Goal: Task Accomplishment & Management: Complete application form

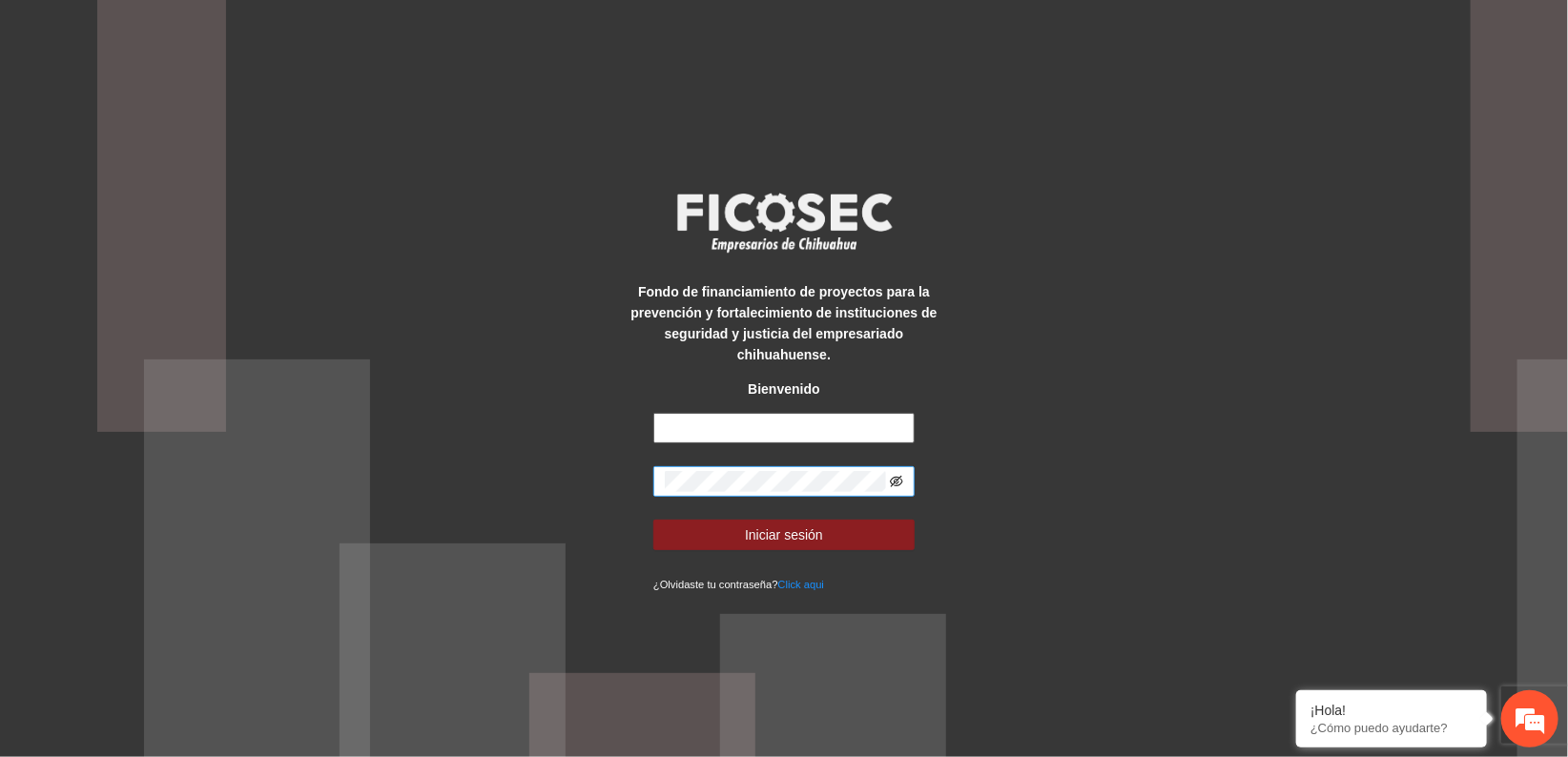
type input "**********"
click at [895, 474] on icon "eye-invisible" at bounding box center [896, 481] width 14 height 14
click at [541, 480] on div "**********" at bounding box center [784, 378] width 1568 height 757
click at [1057, 424] on div "**********" at bounding box center [784, 378] width 1568 height 757
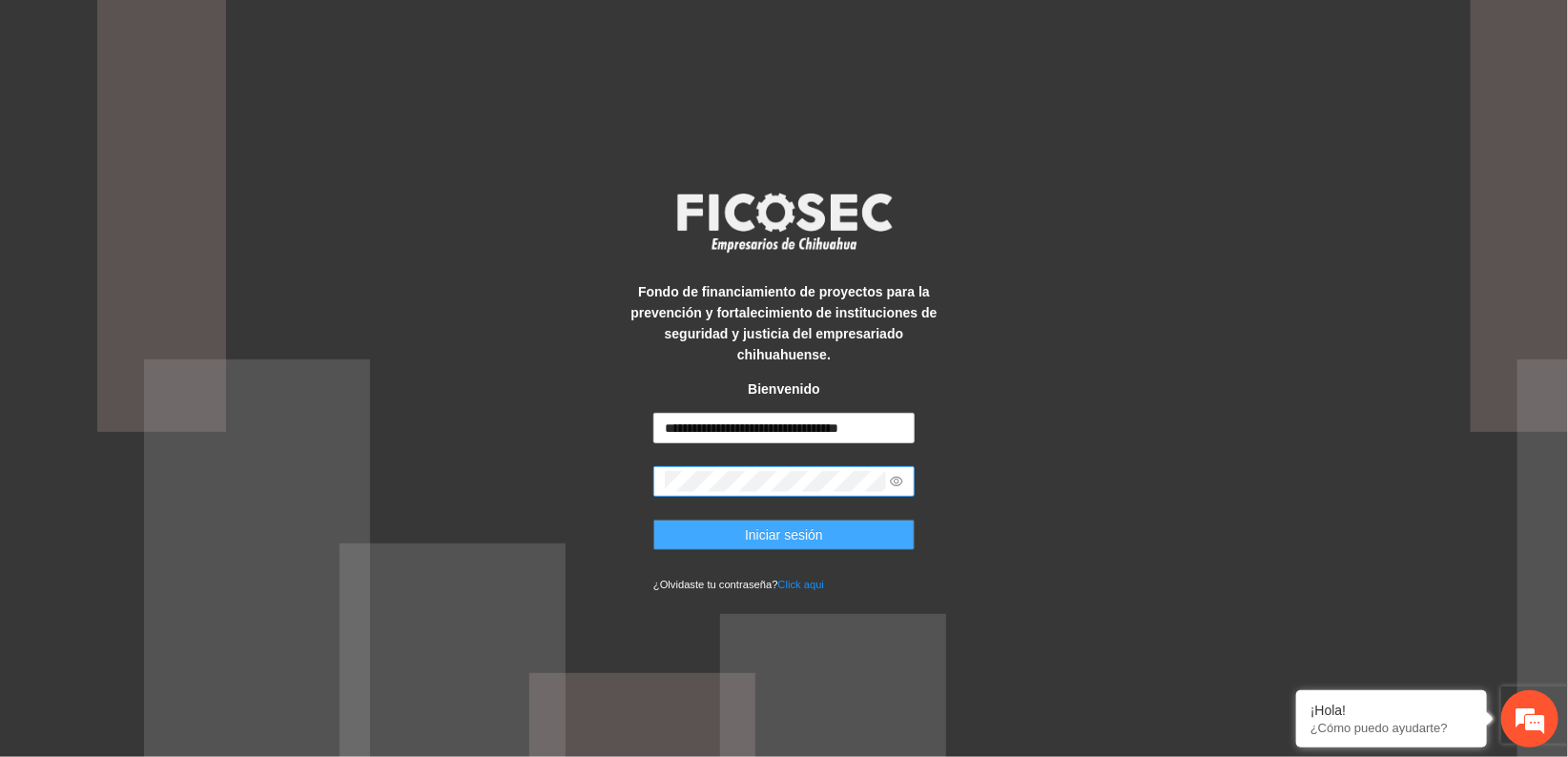
click at [877, 530] on button "Iniciar sesión" at bounding box center [784, 535] width 261 height 31
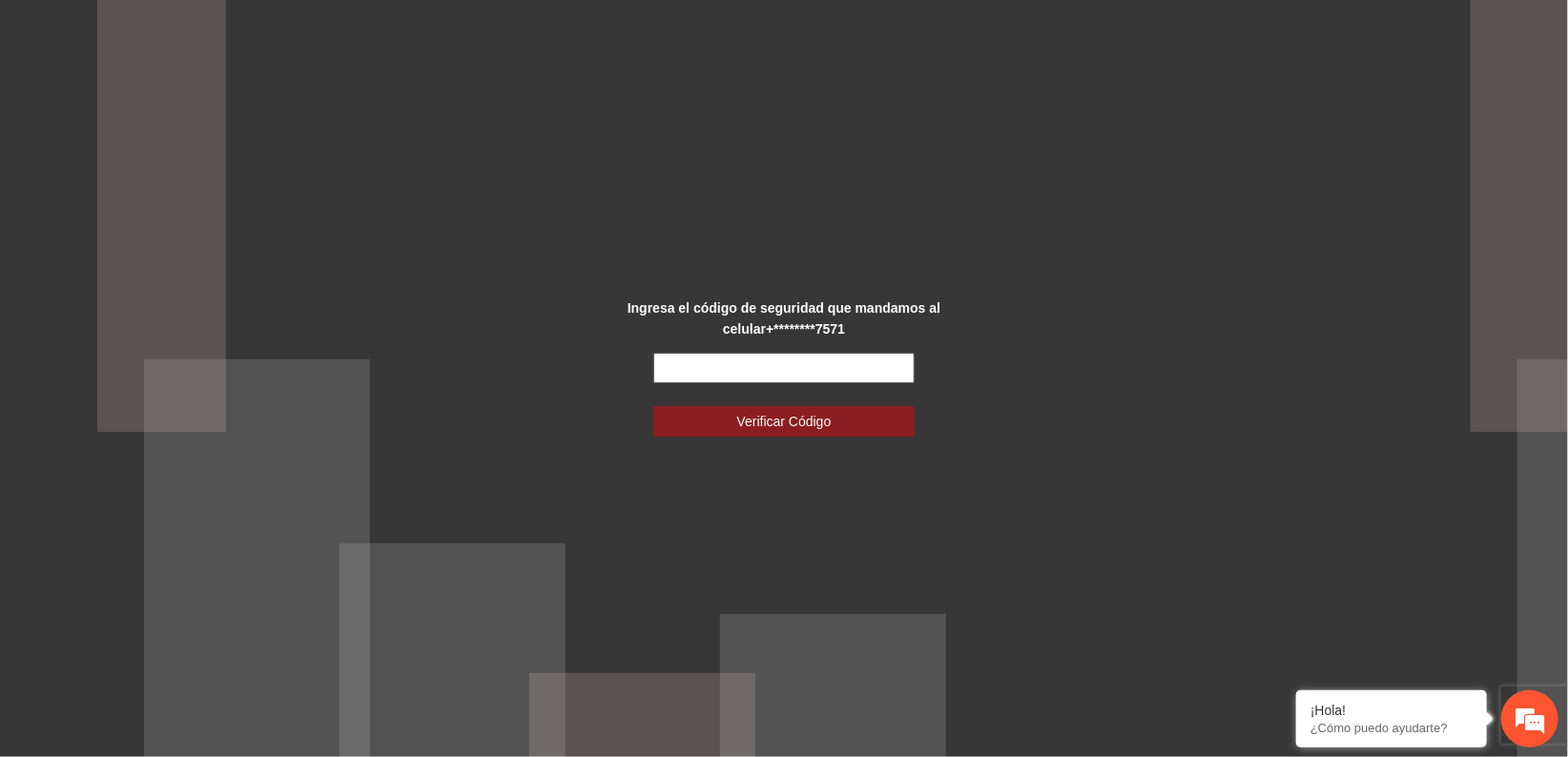
click at [679, 370] on input "text" at bounding box center [784, 368] width 261 height 31
type input "******"
click at [766, 412] on span "Verificar Código" at bounding box center [784, 421] width 95 height 21
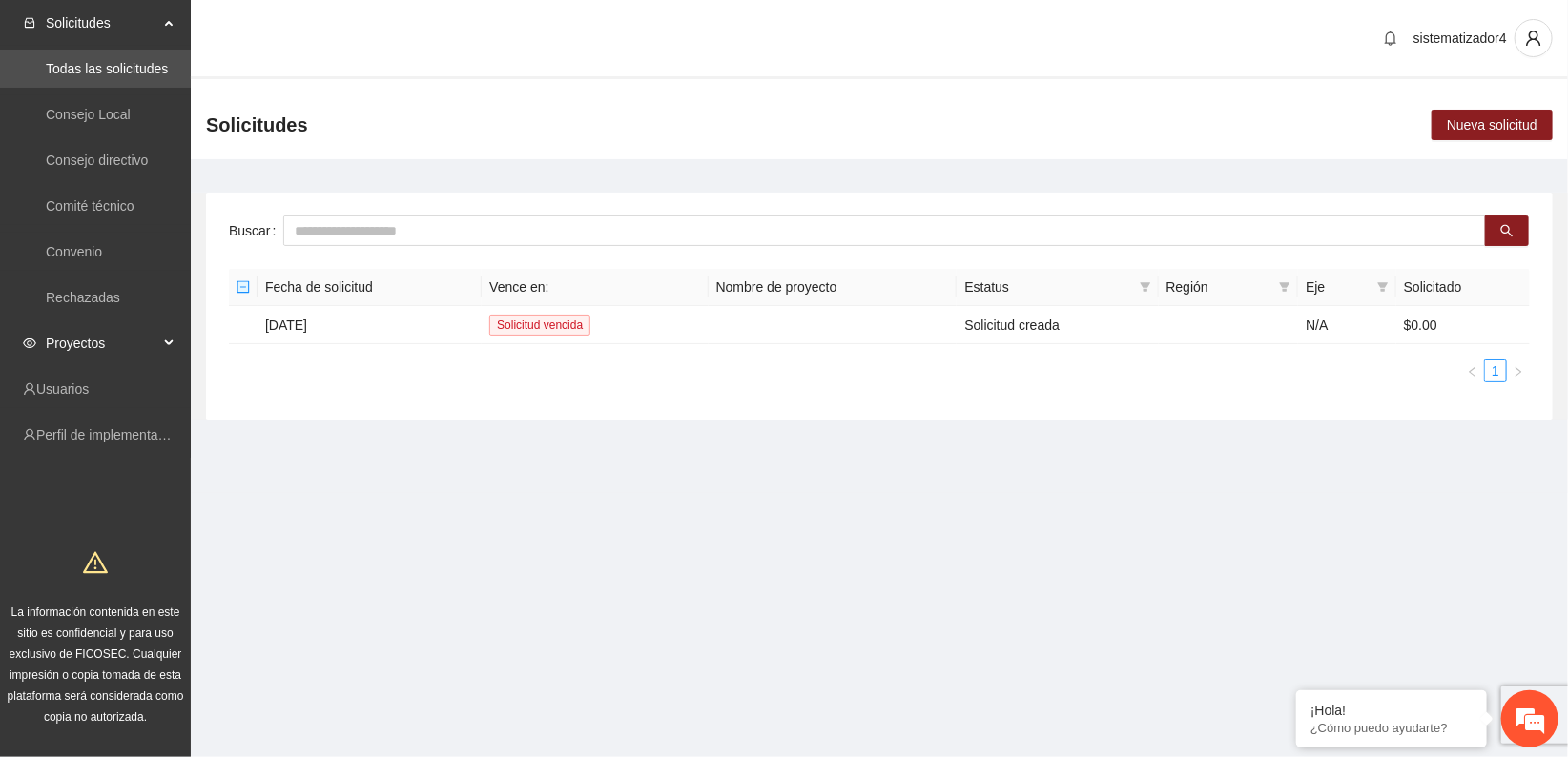
click at [78, 332] on span "Proyectos" at bounding box center [101, 343] width 113 height 39
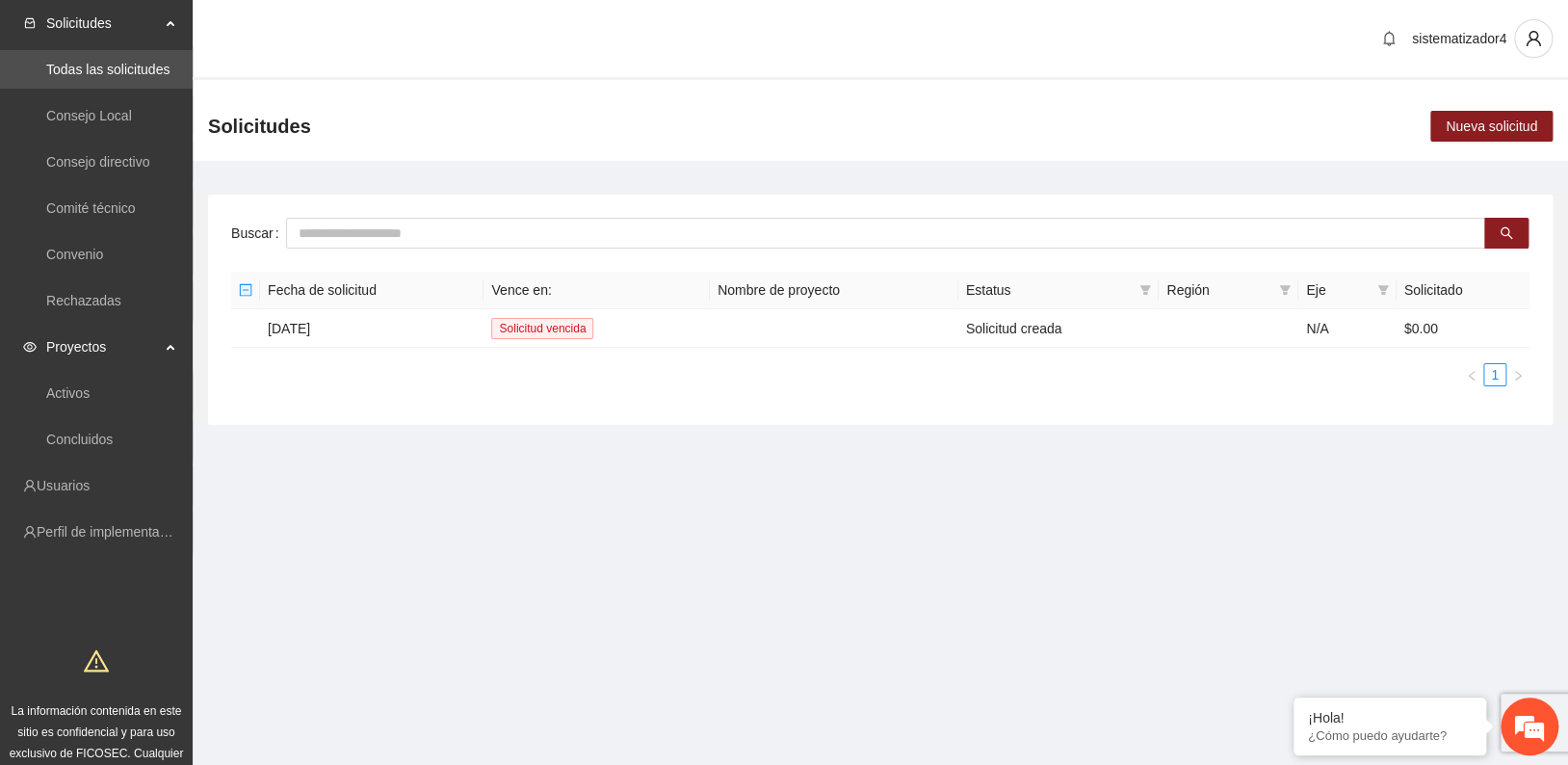
click at [47, 348] on span "Proyectos" at bounding box center [102, 347] width 114 height 39
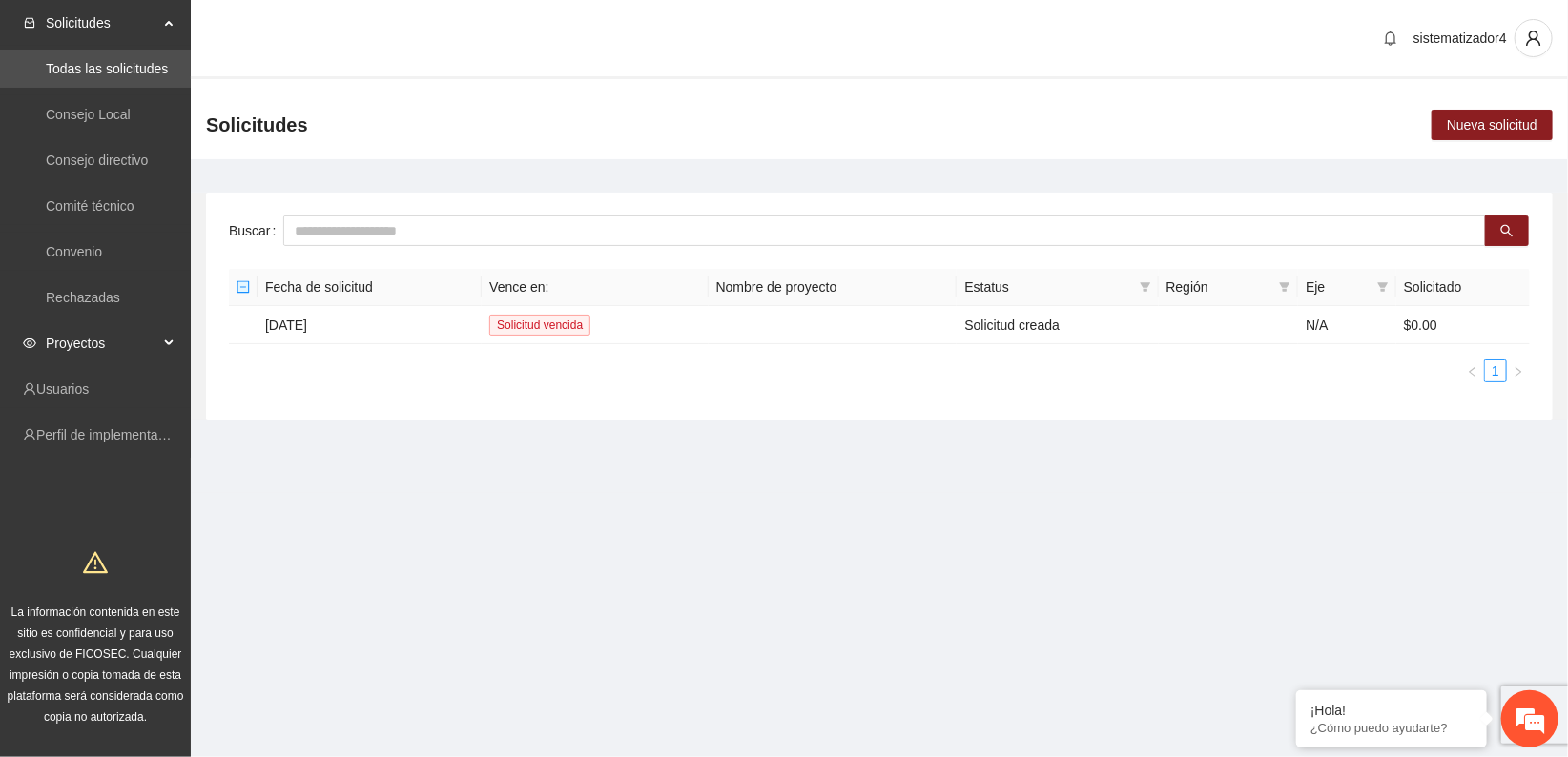
click at [46, 344] on span "Proyectos" at bounding box center [101, 343] width 113 height 39
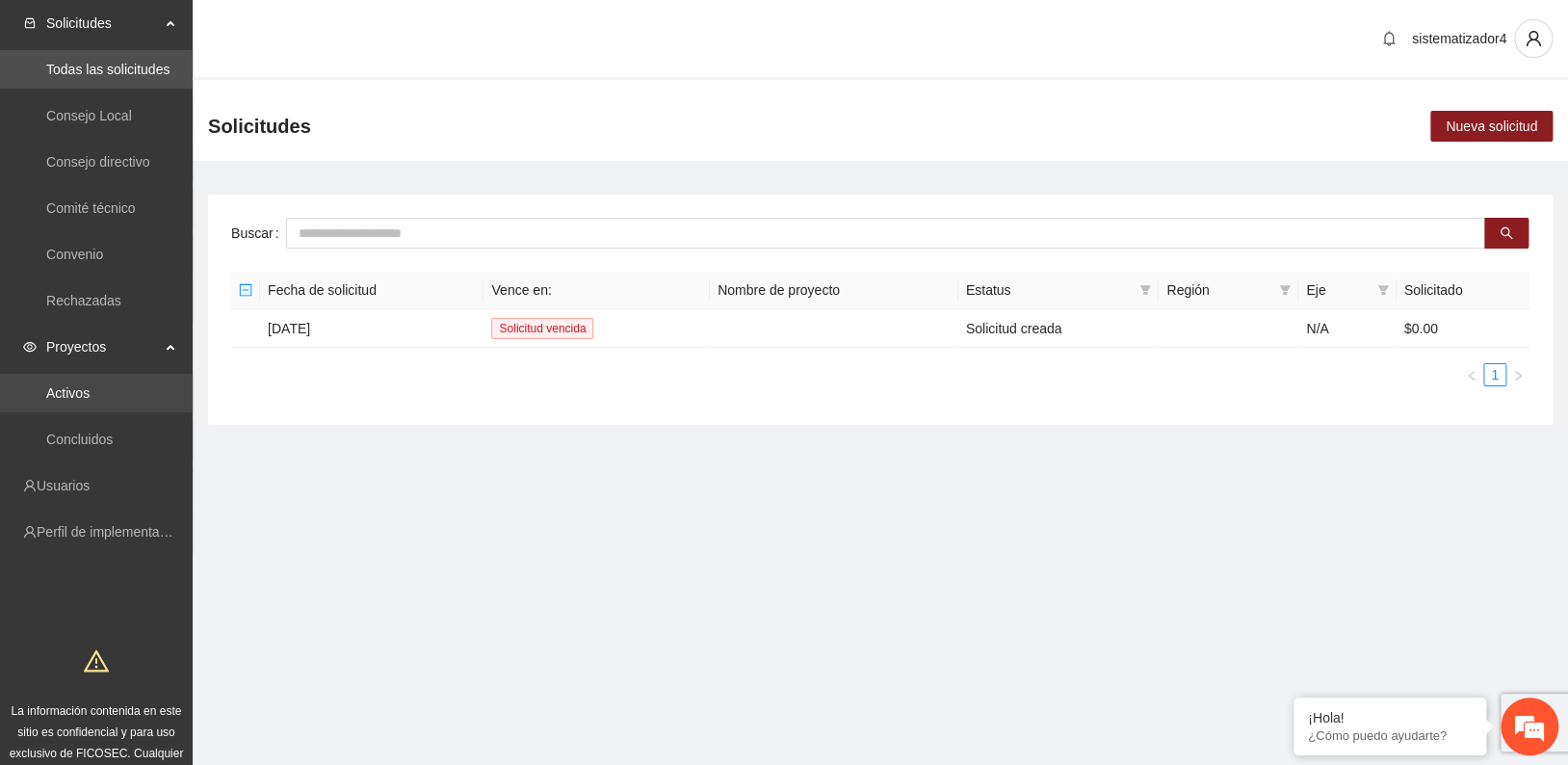
click at [59, 398] on link "Activos" at bounding box center [67, 393] width 43 height 16
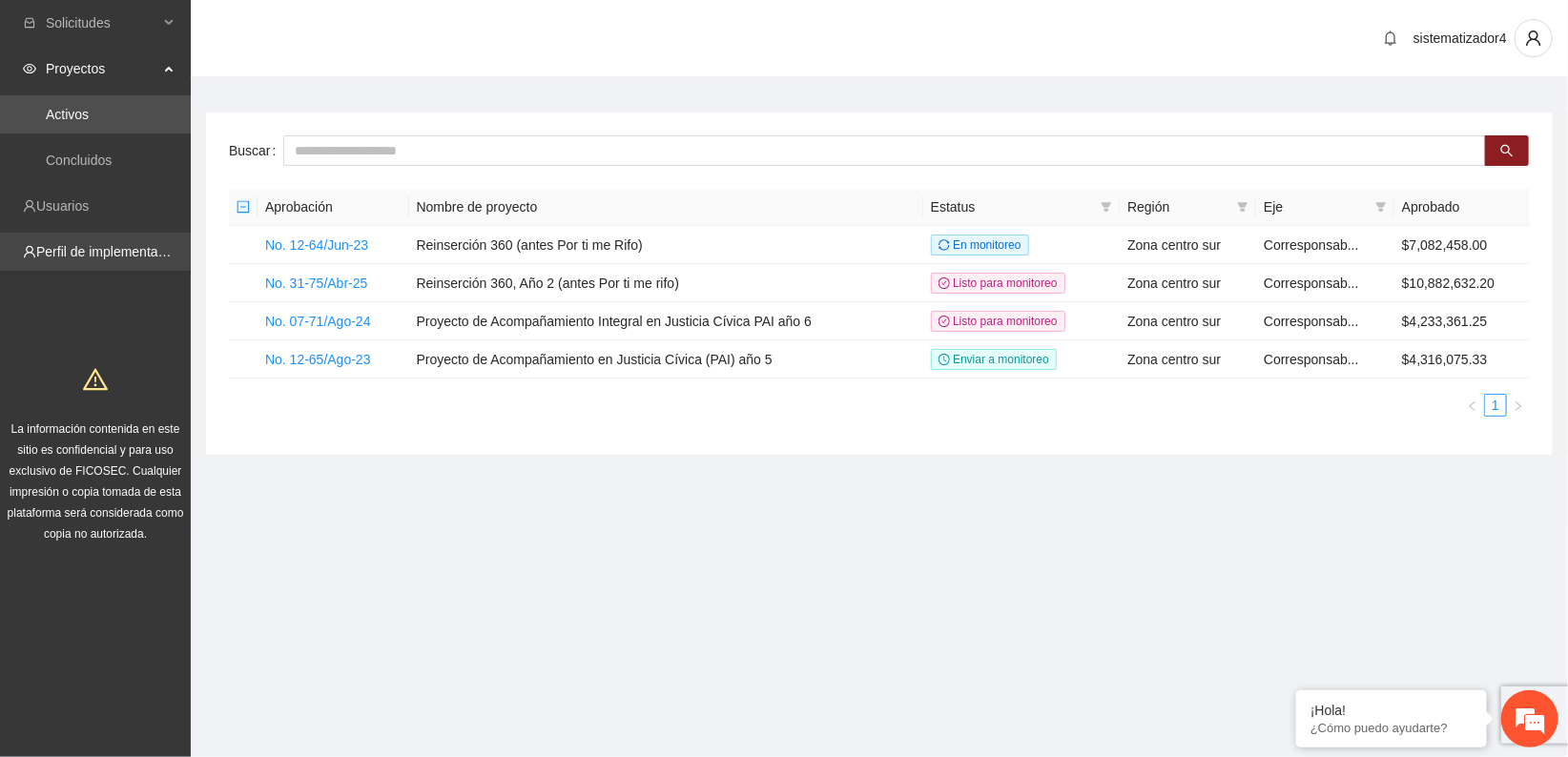
click at [99, 251] on link "Perfil de implementadora" at bounding box center [111, 252] width 149 height 15
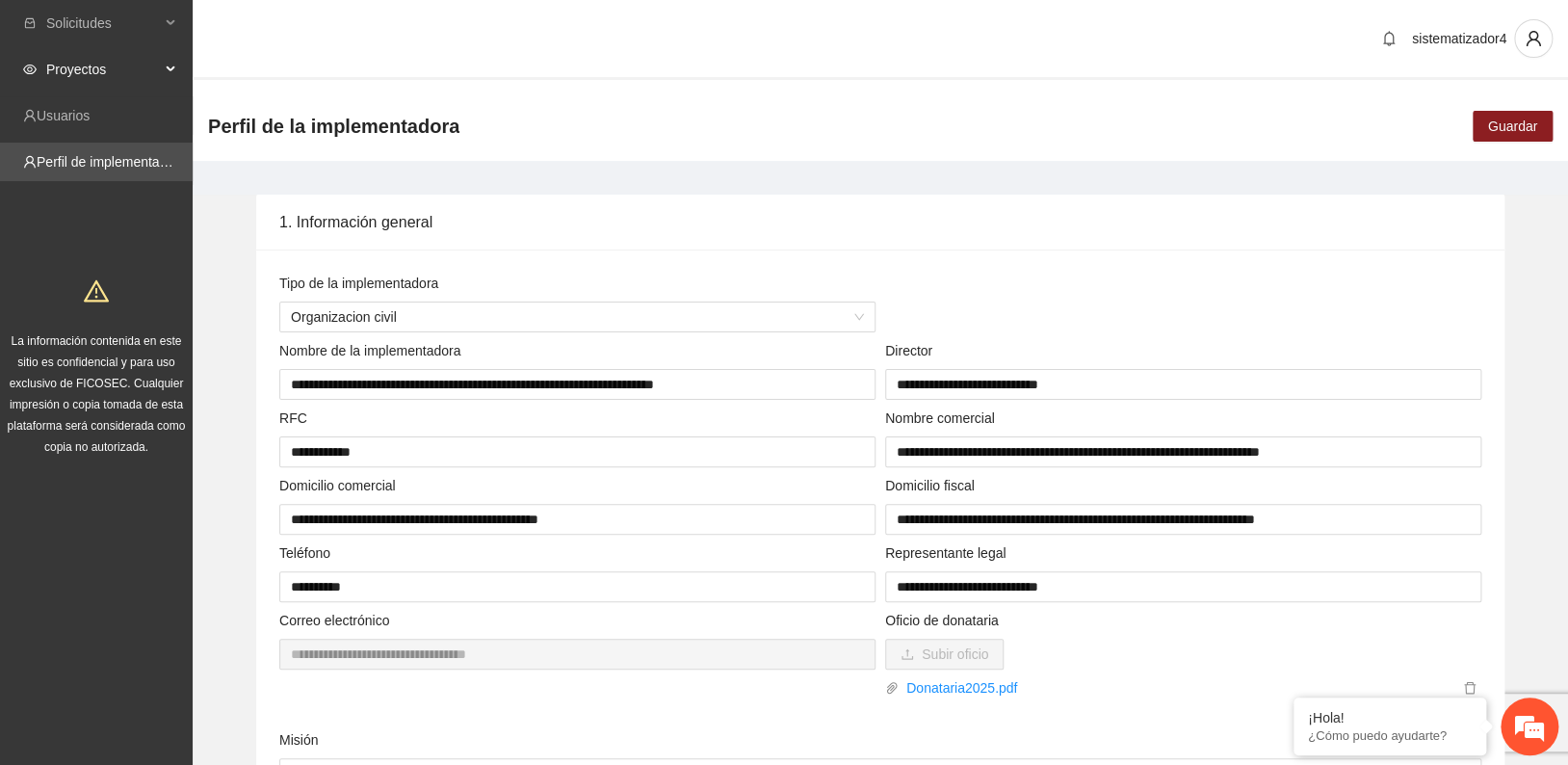
click at [168, 59] on div "Proyectos" at bounding box center [96, 69] width 193 height 39
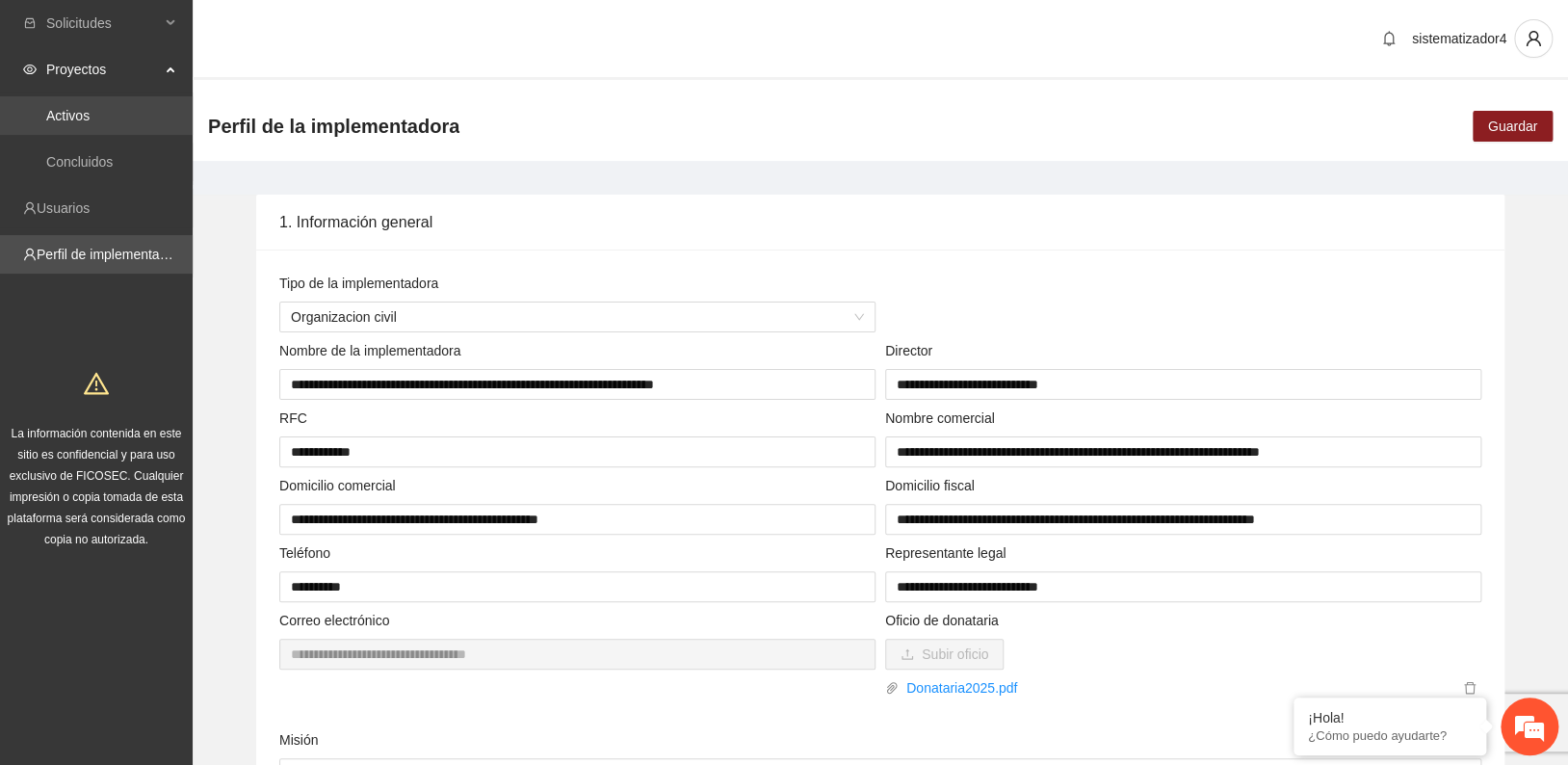
click at [90, 108] on link "Activos" at bounding box center [67, 116] width 43 height 16
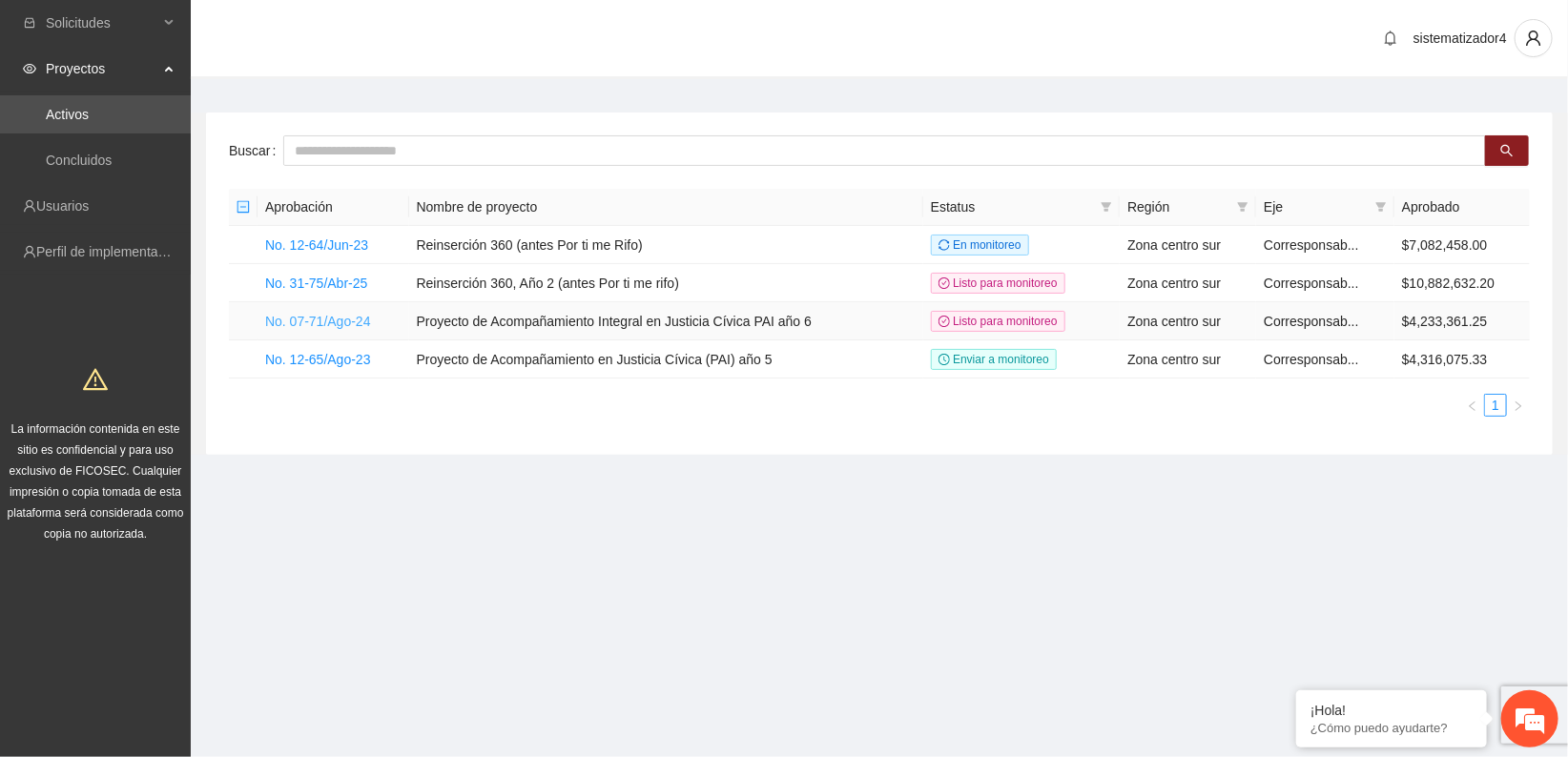
click at [330, 317] on link "No. 07-71/Ago-24" at bounding box center [318, 321] width 106 height 15
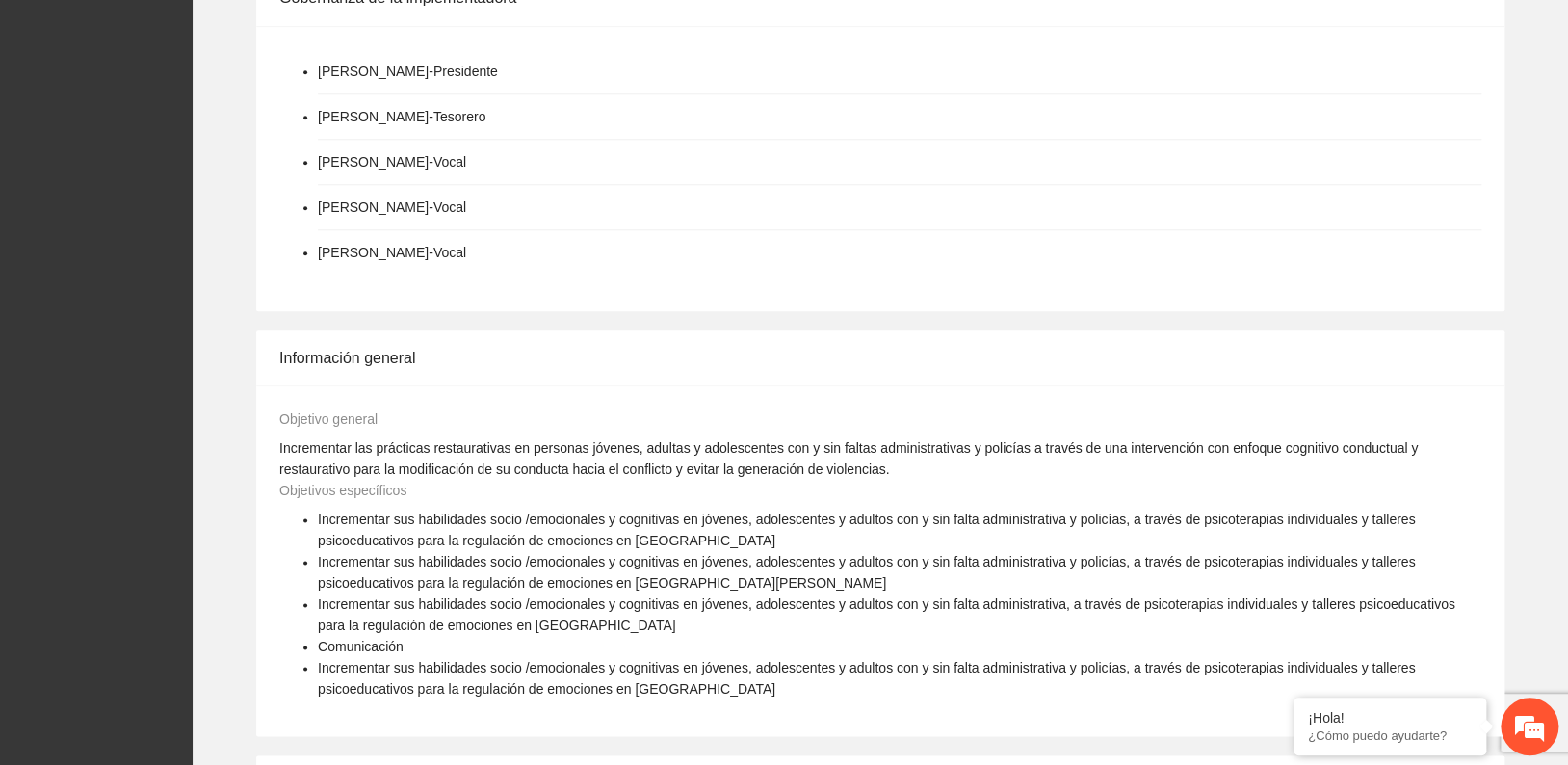
scroll to position [963, 0]
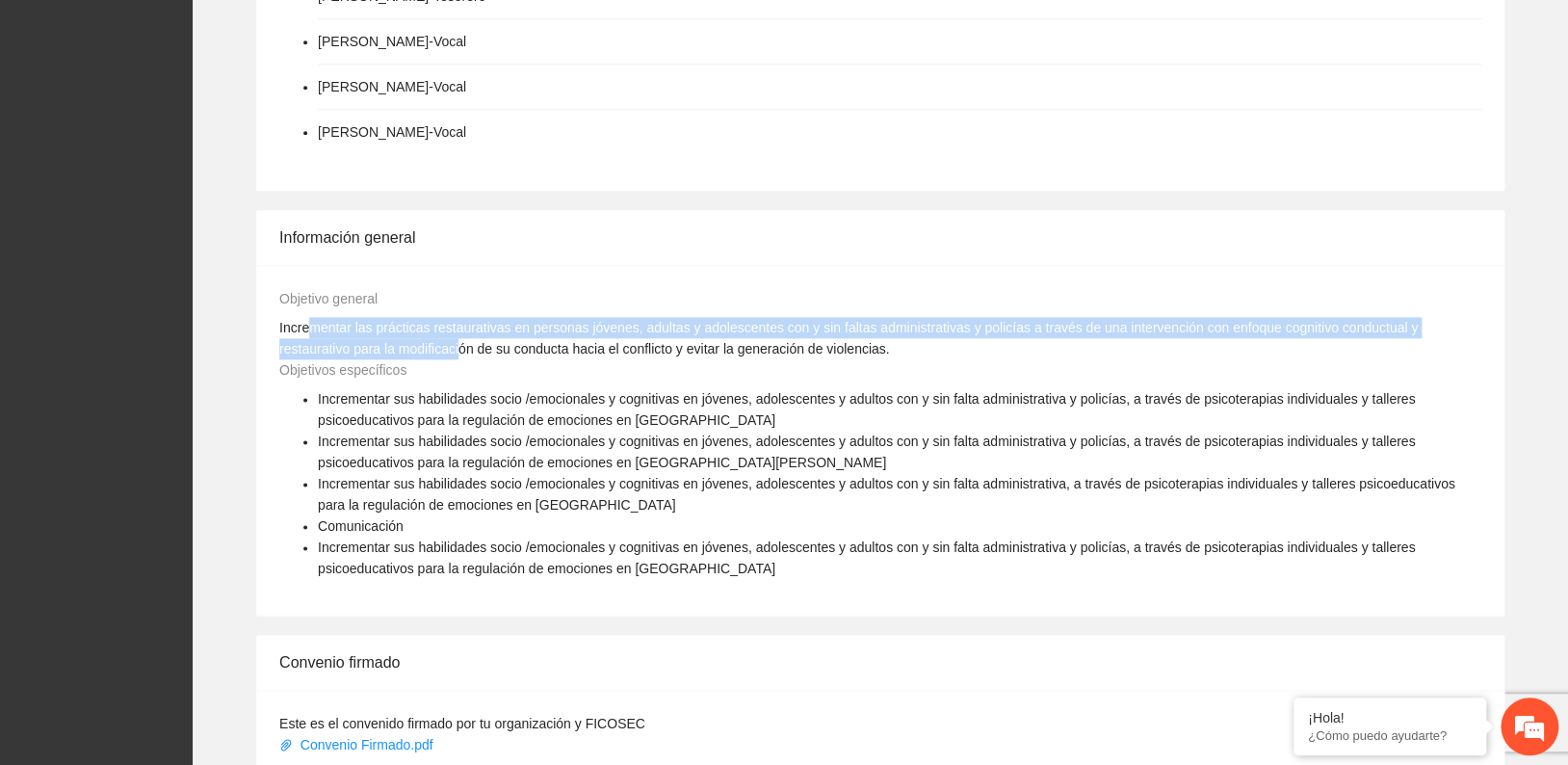
drag, startPoint x: 309, startPoint y: 334, endPoint x: 384, endPoint y: 349, distance: 76.5
click at [384, 349] on div "Incrementar las prácticas restaurativas en personas jóvenes, adultas y adolesce…" at bounding box center [881, 337] width 1212 height 42
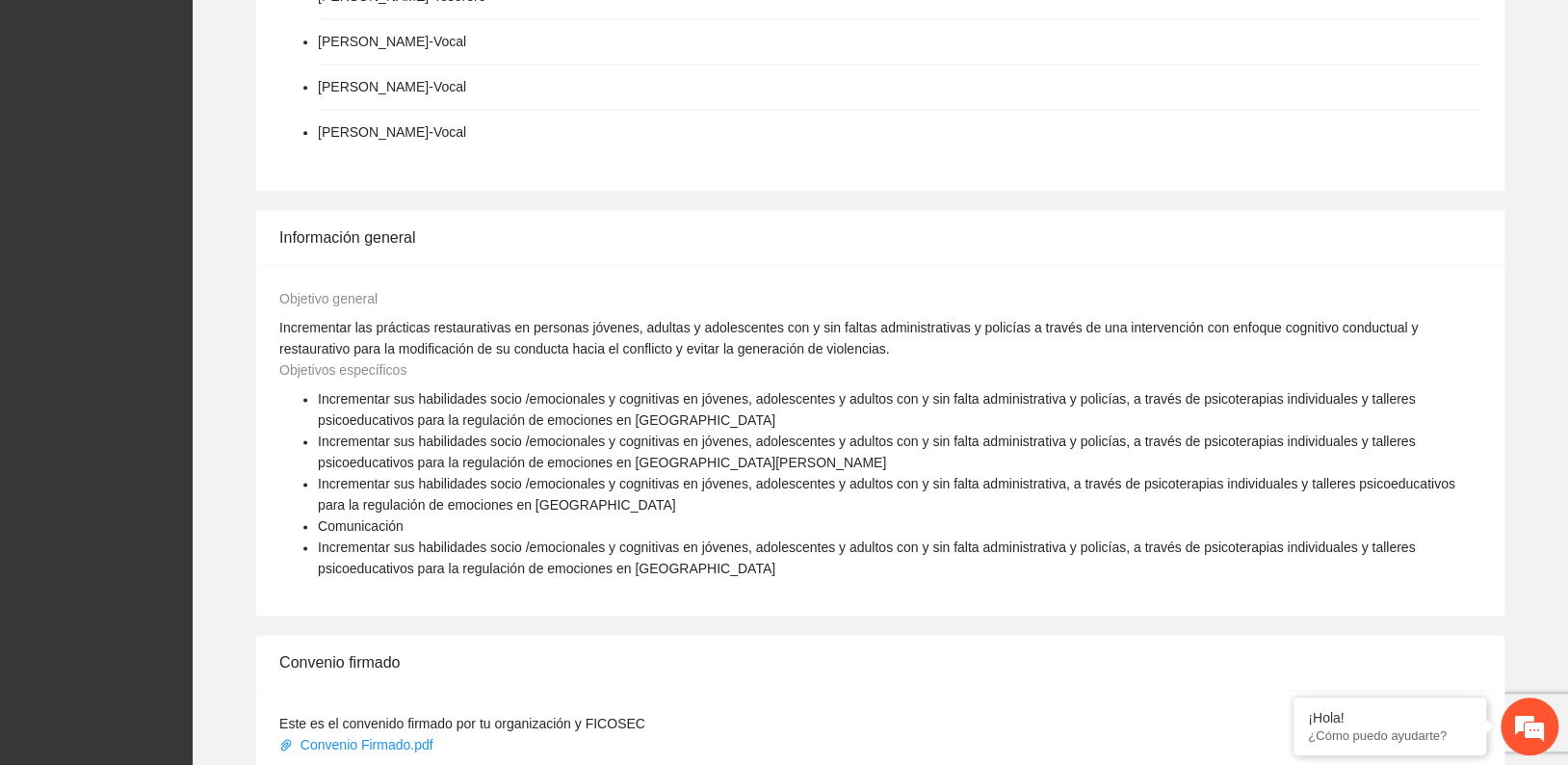
click at [839, 441] on span "Incrementar sus habilidades socio /emocionales y cognitivas en jóvenes, adolesc…" at bounding box center [866, 452] width 1097 height 37
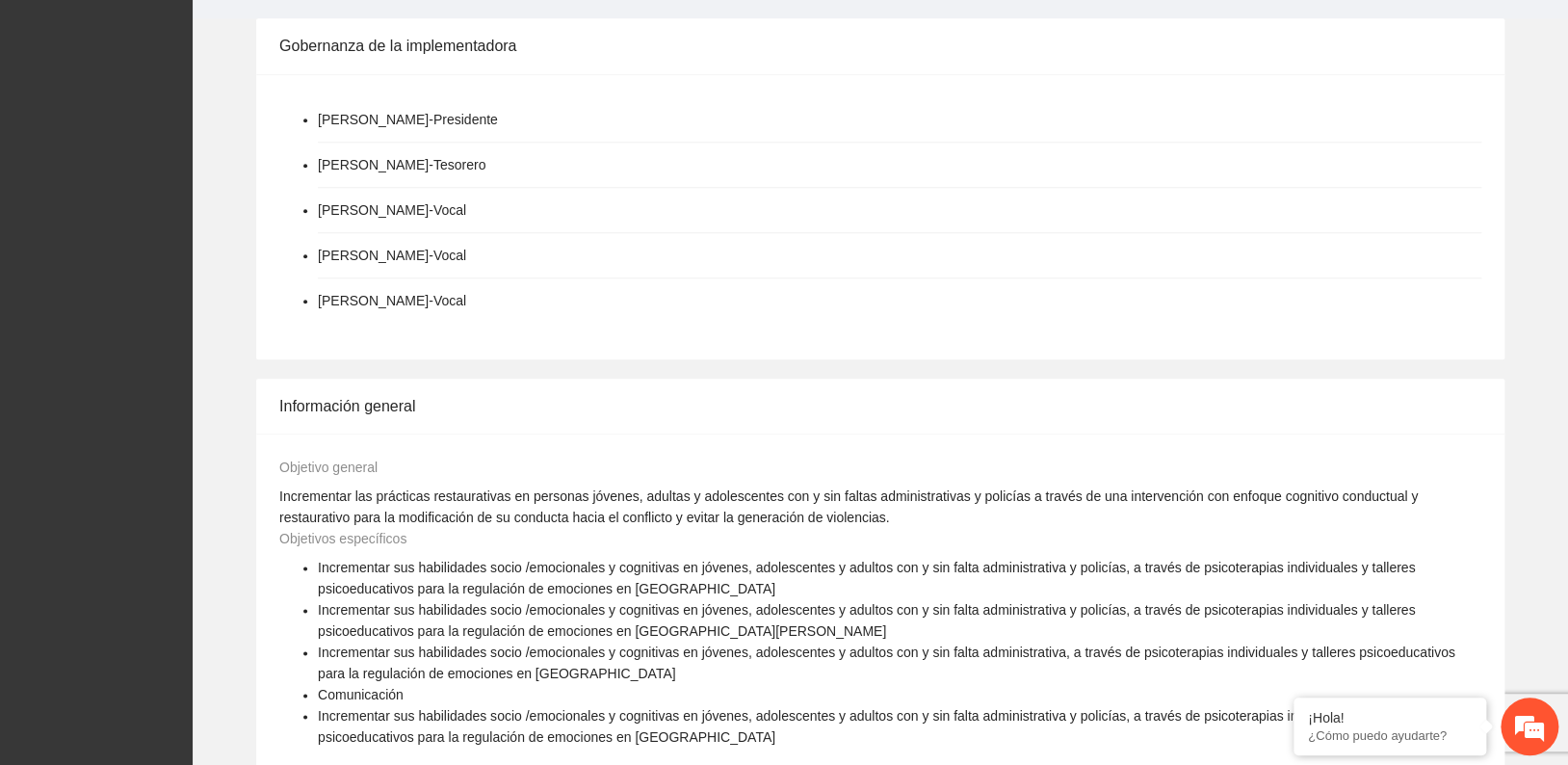
scroll to position [639, 0]
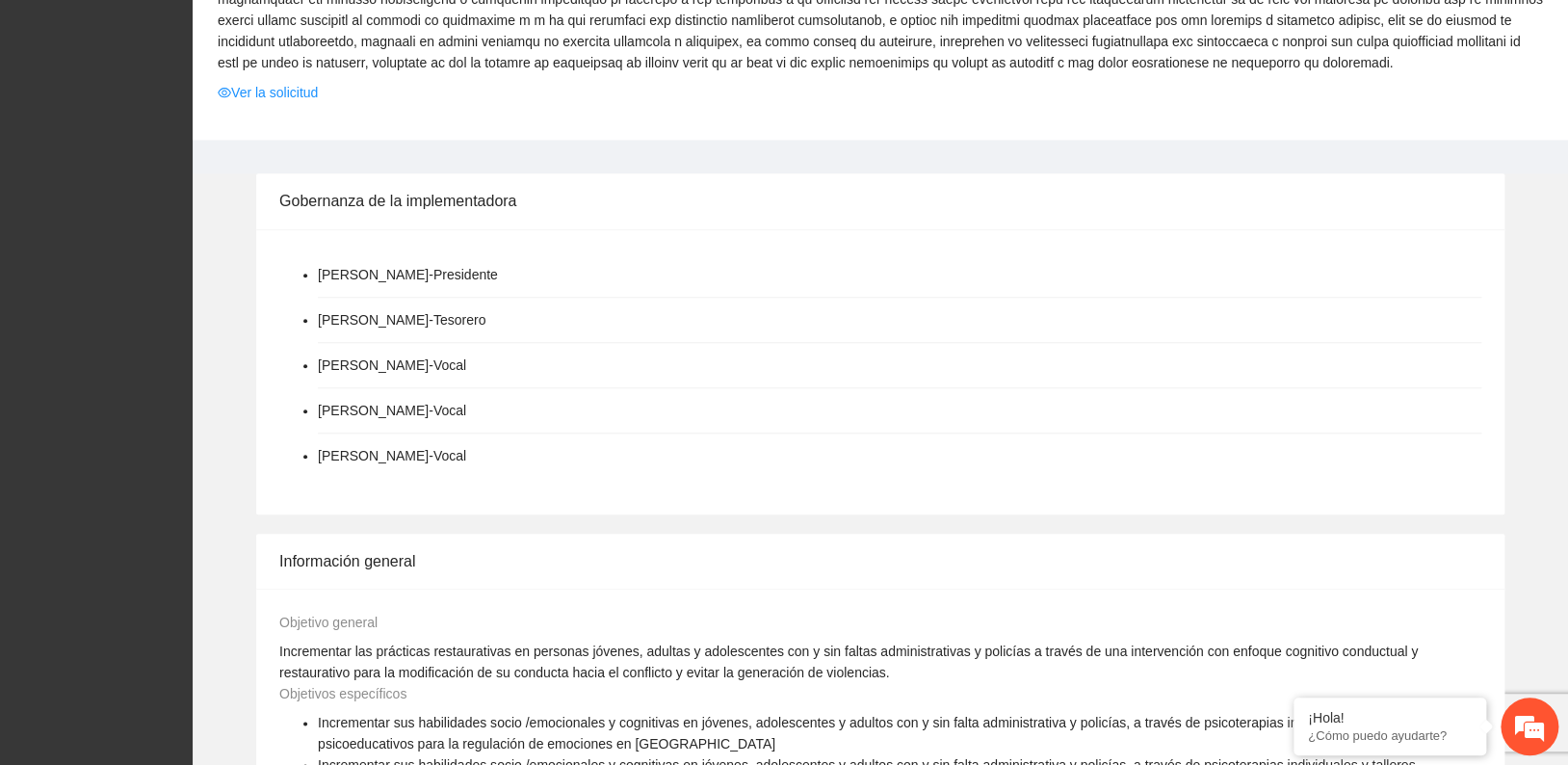
click at [341, 274] on li "[PERSON_NAME] - Presidente" at bounding box center [407, 275] width 180 height 21
click at [563, 275] on li "[PERSON_NAME] - Presidente" at bounding box center [899, 275] width 1164 height 45
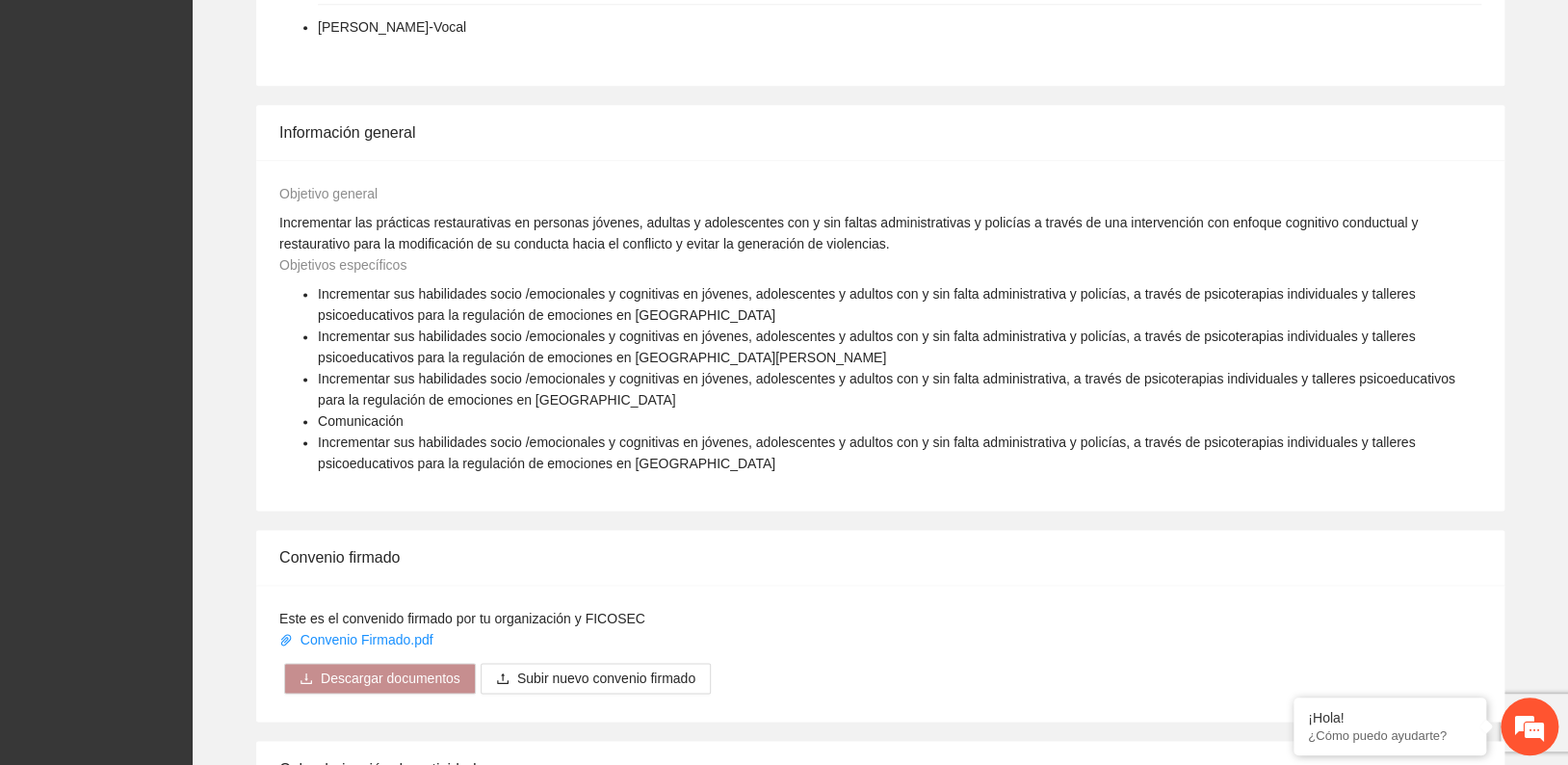
scroll to position [1496, 0]
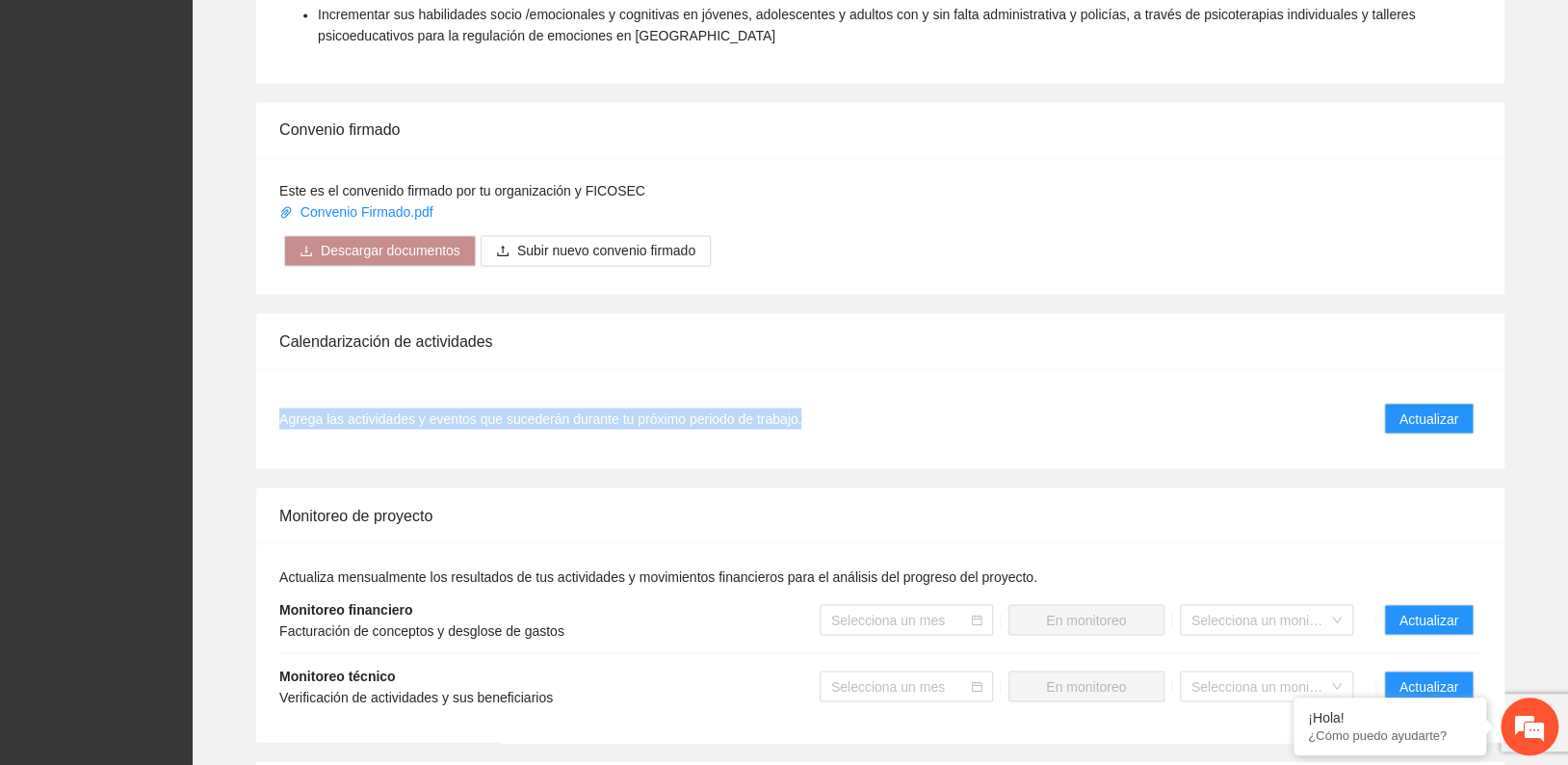
drag, startPoint x: 281, startPoint y: 414, endPoint x: 857, endPoint y: 429, distance: 576.2
click at [857, 429] on li "Agrega las actividades y eventos que sucederán durante tu próximo periodo de tr…" at bounding box center [881, 417] width 1203 height 54
click at [1186, 429] on li "Agrega las actividades y eventos que sucederán durante tu próximo periodo de tr…" at bounding box center [881, 417] width 1203 height 54
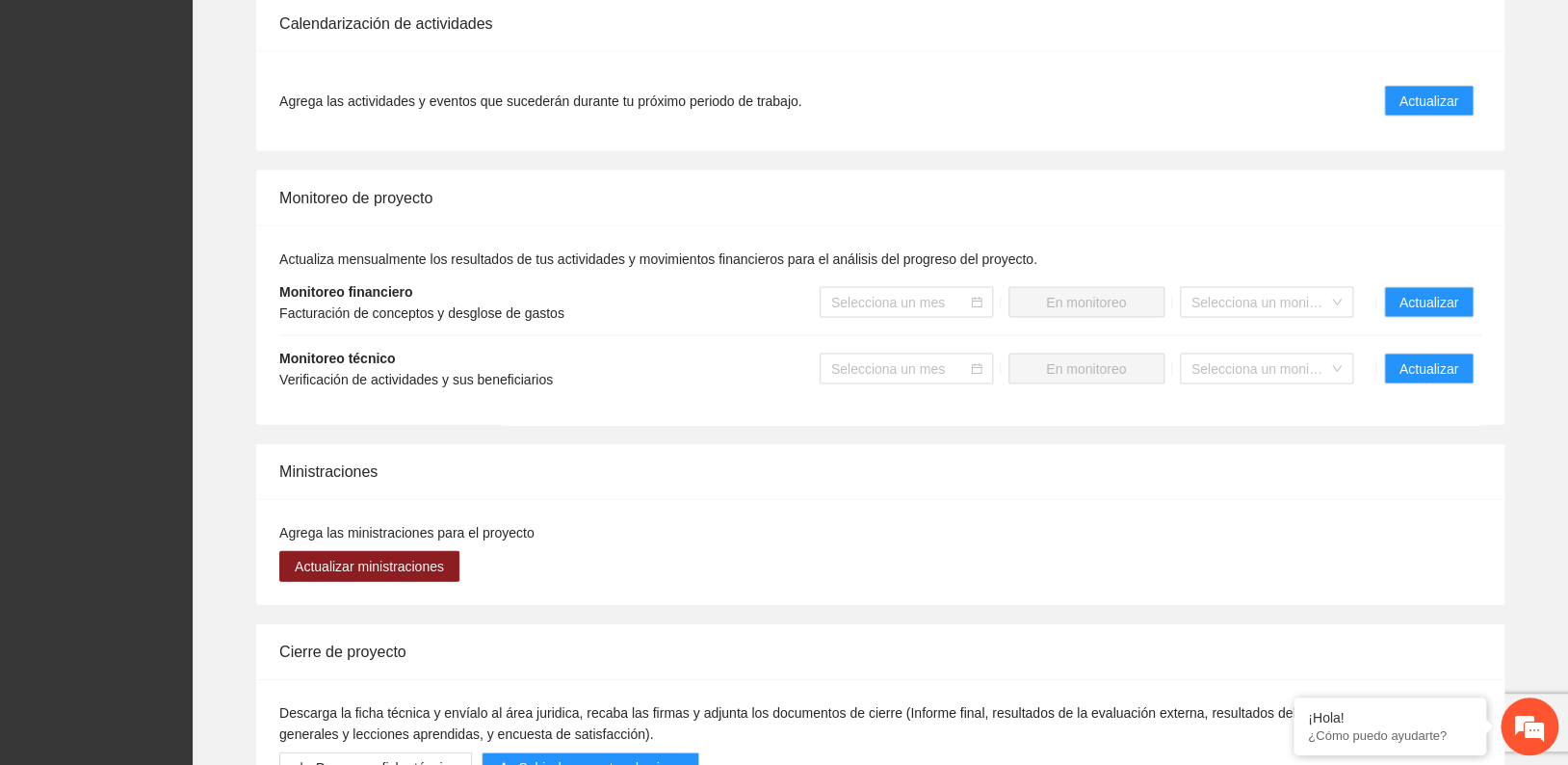
scroll to position [1817, 0]
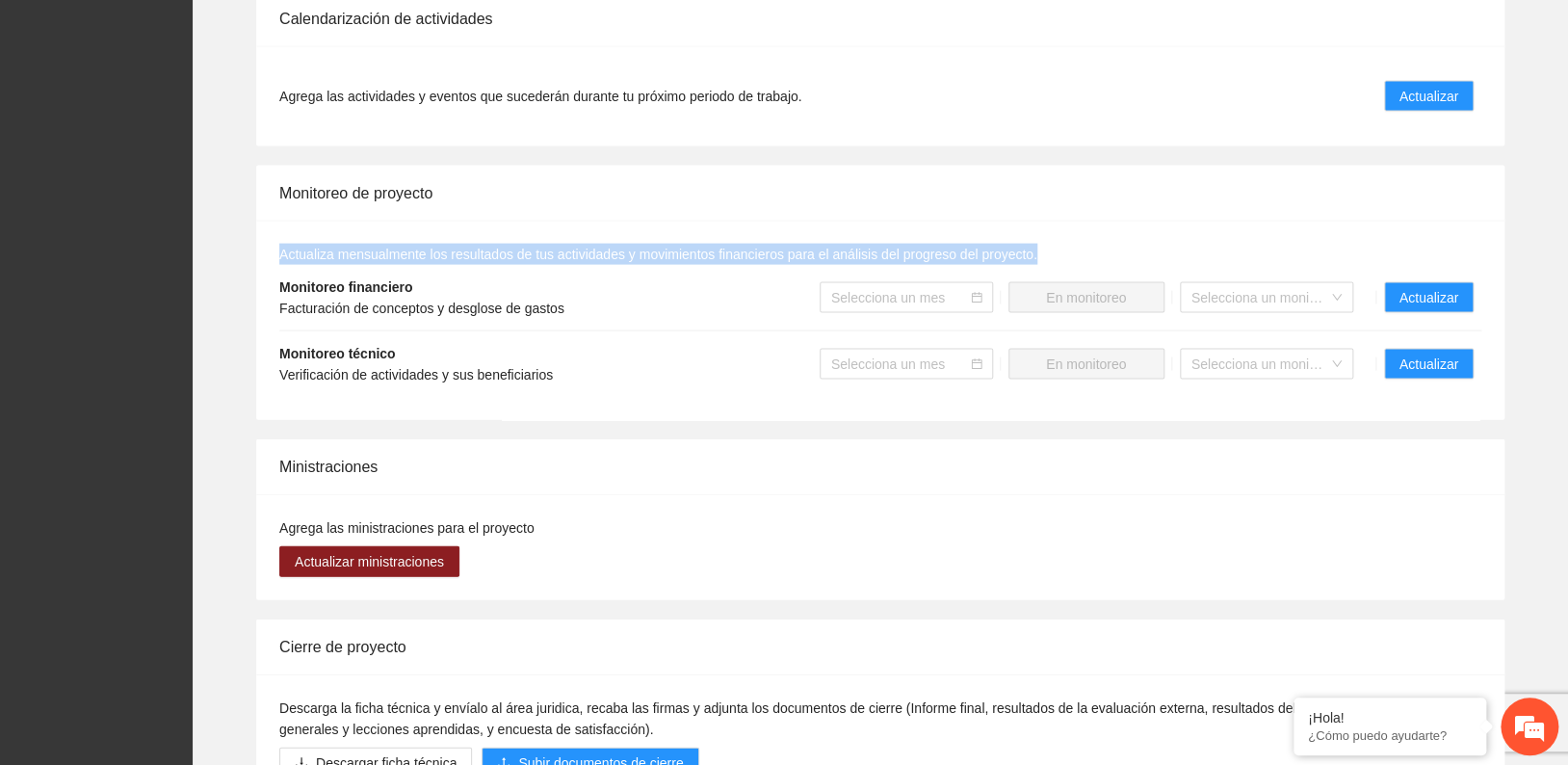
drag, startPoint x: 282, startPoint y: 247, endPoint x: 1044, endPoint y: 258, distance: 762.1
click at [1044, 258] on div "Actualiza mensualmente los resultados de tus actividades y movimientos financie…" at bounding box center [880, 320] width 1248 height 200
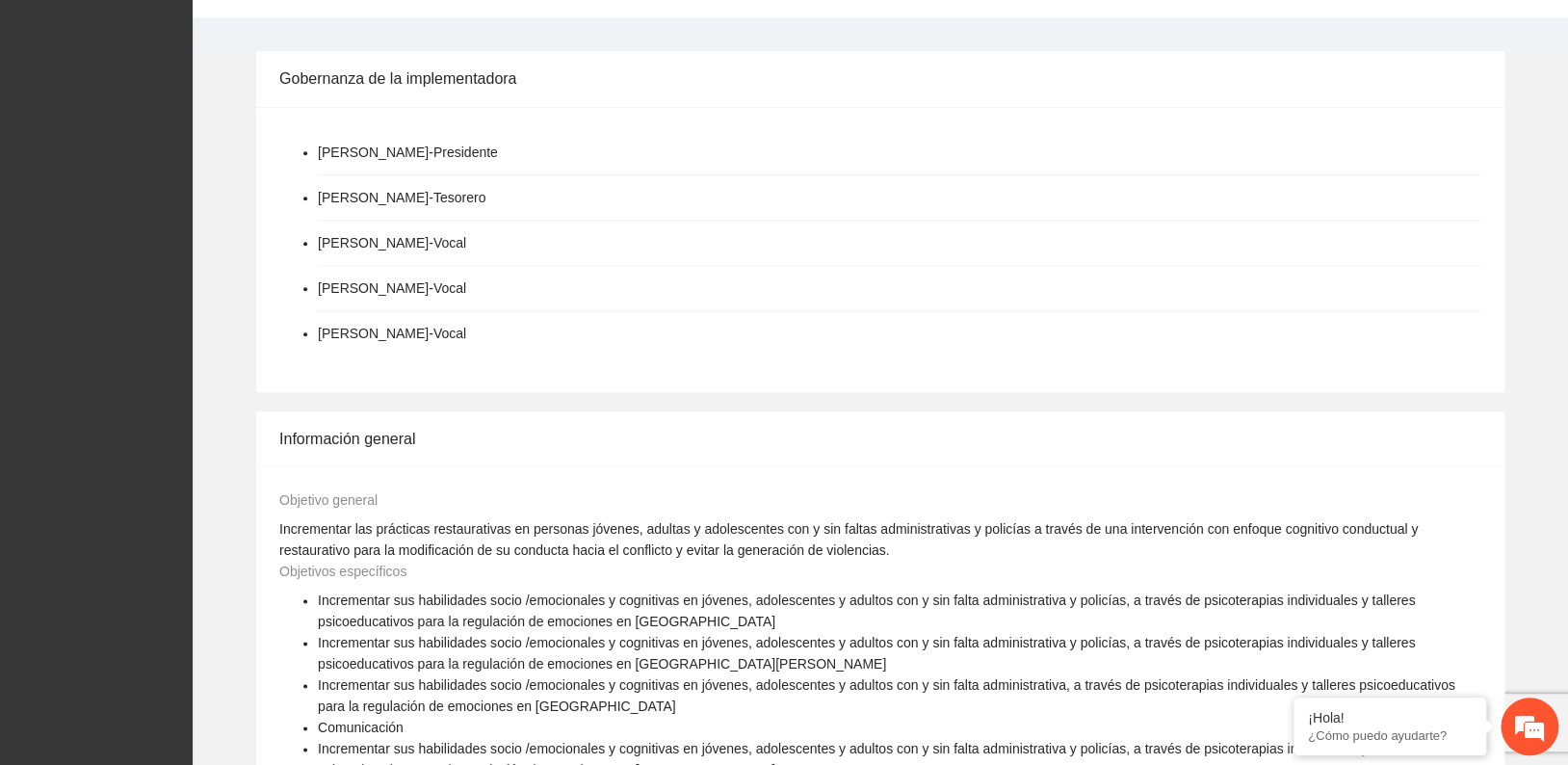
scroll to position [639, 0]
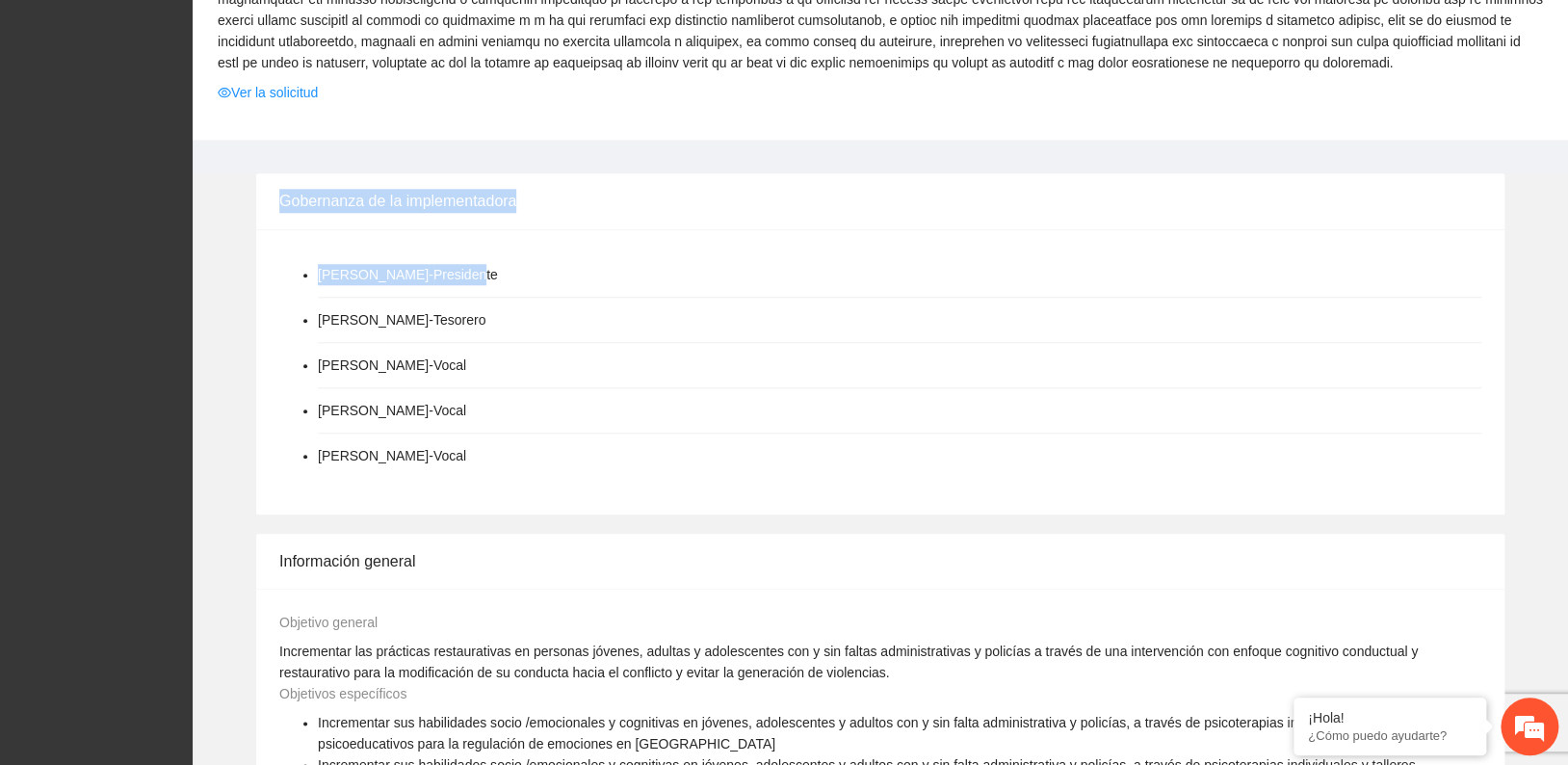
drag, startPoint x: 294, startPoint y: 206, endPoint x: 534, endPoint y: 245, distance: 243.1
click at [534, 245] on div "Gobernanza de la implementadora [PERSON_NAME] - Presidente [PERSON_NAME] - Teso…" at bounding box center [880, 343] width 1248 height 340
drag, startPoint x: 534, startPoint y: 245, endPoint x: 518, endPoint y: 349, distance: 105.2
click at [514, 359] on li "[PERSON_NAME] - Vocal" at bounding box center [899, 365] width 1164 height 45
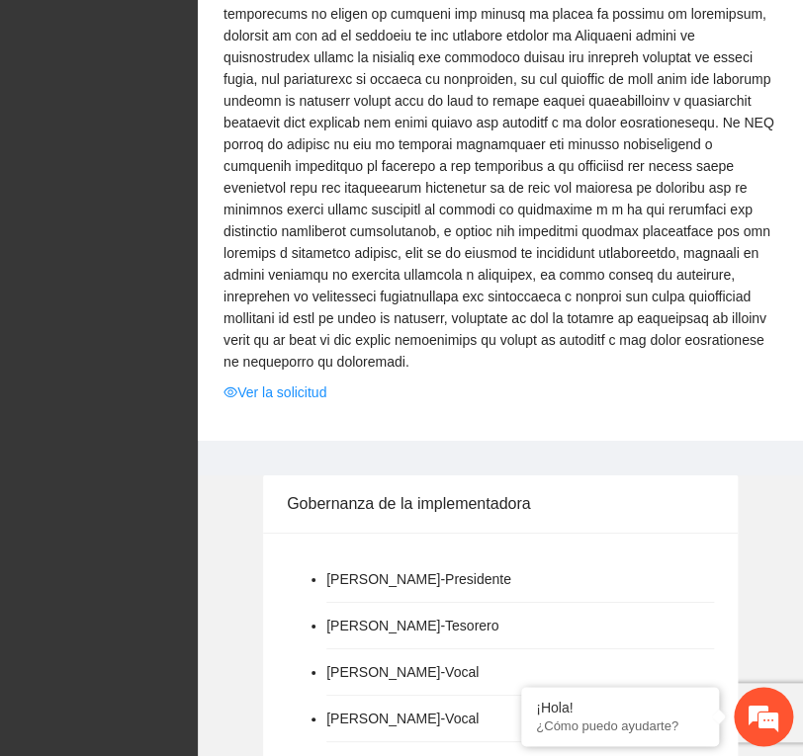
scroll to position [1535, 0]
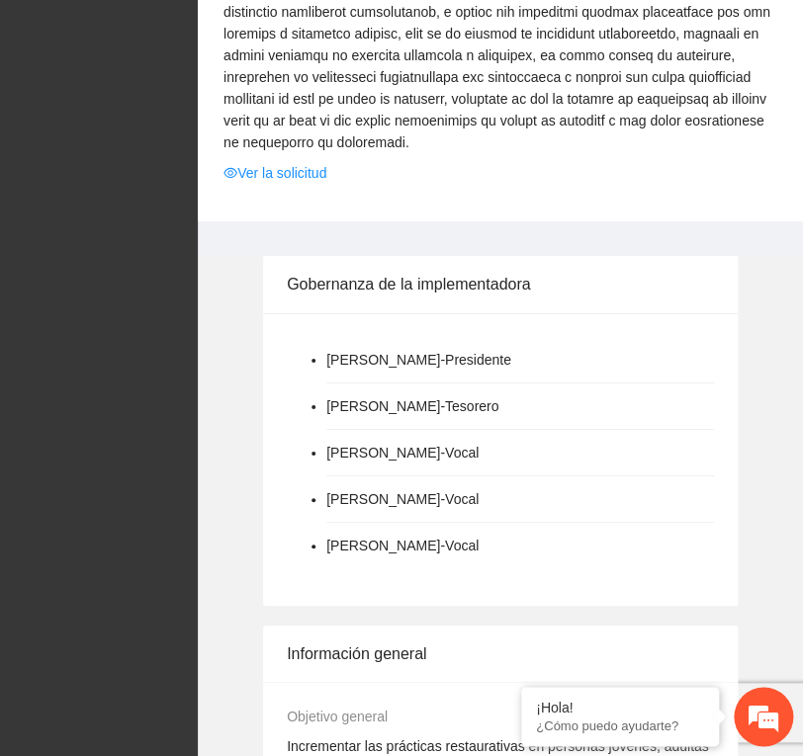
drag, startPoint x: 328, startPoint y: 474, endPoint x: 457, endPoint y: 479, distance: 128.6
click at [457, 488] on li "[PERSON_NAME] - Vocal" at bounding box center [402, 499] width 152 height 22
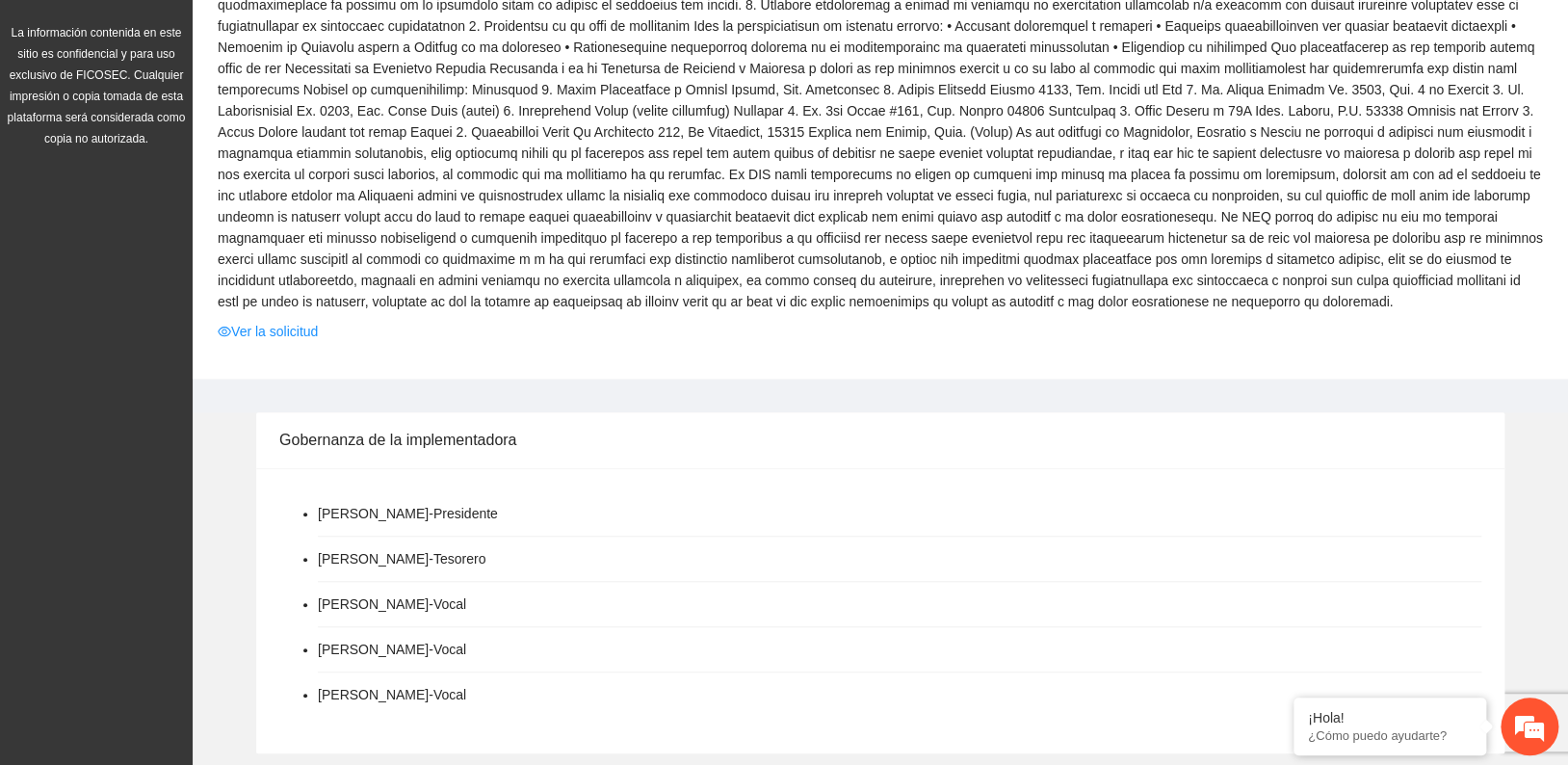
scroll to position [426, 0]
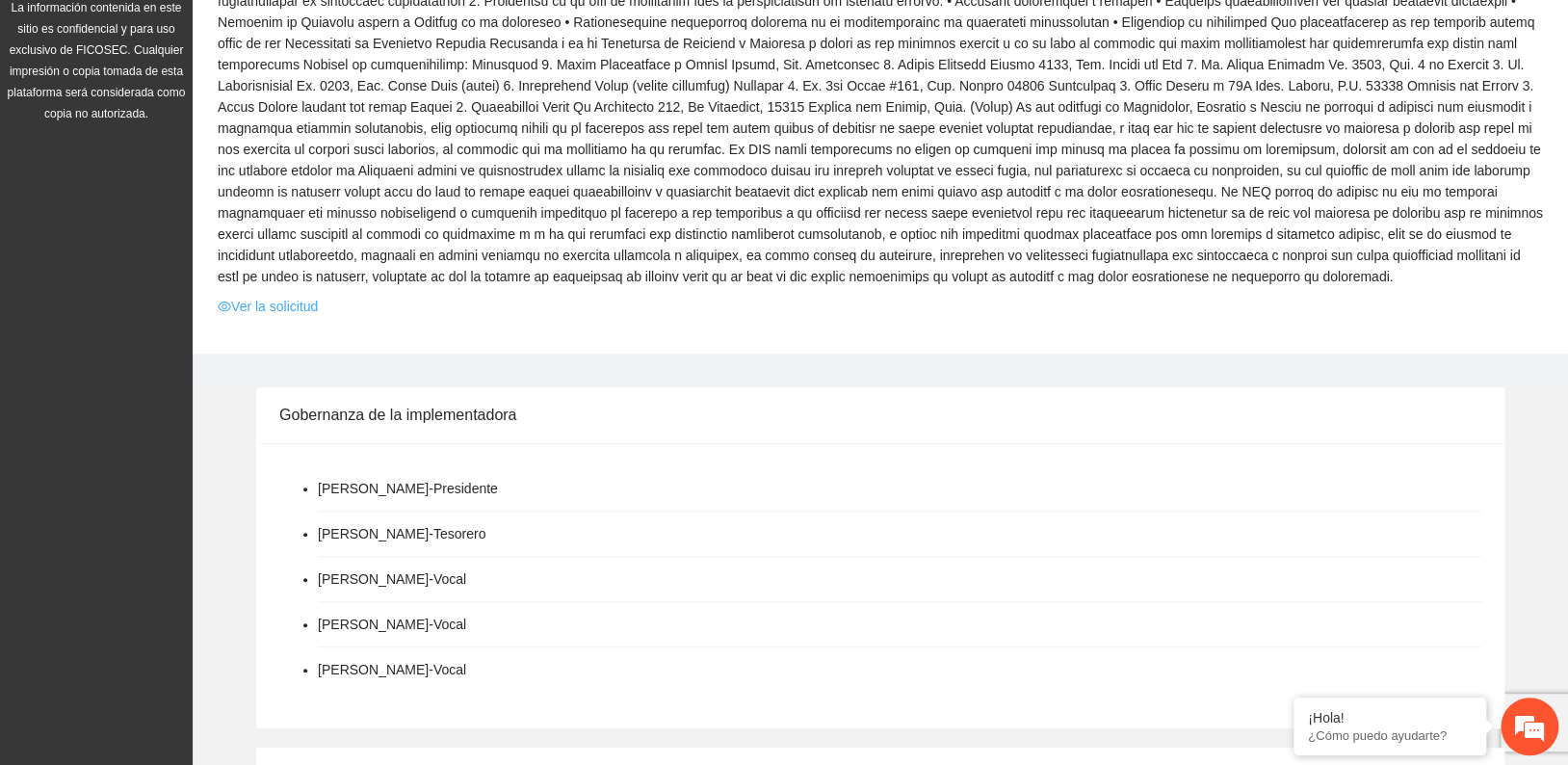
click at [270, 306] on link "Ver la solicitud" at bounding box center [267, 306] width 100 height 21
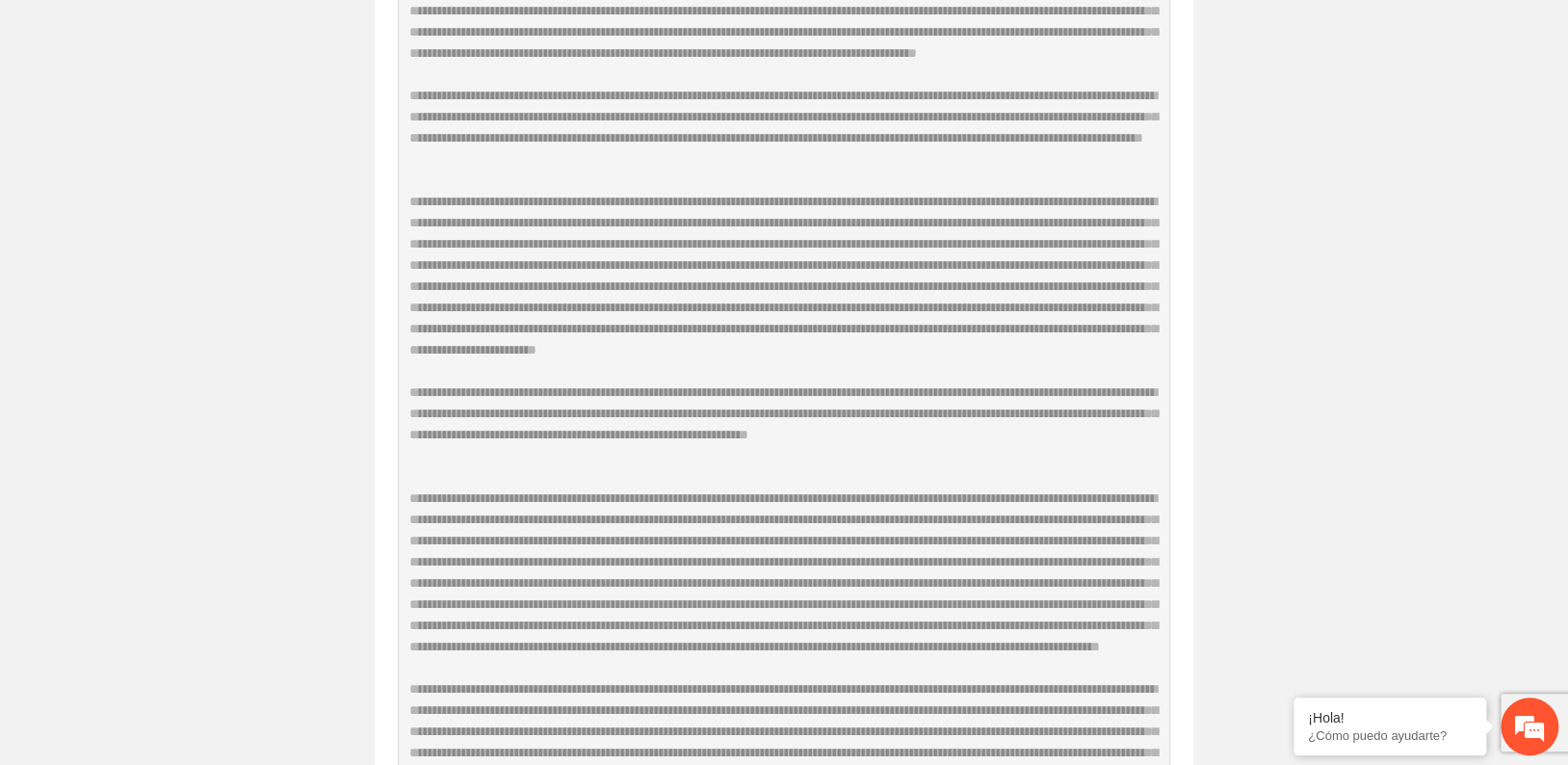
scroll to position [42, 0]
